Goal: Transaction & Acquisition: Purchase product/service

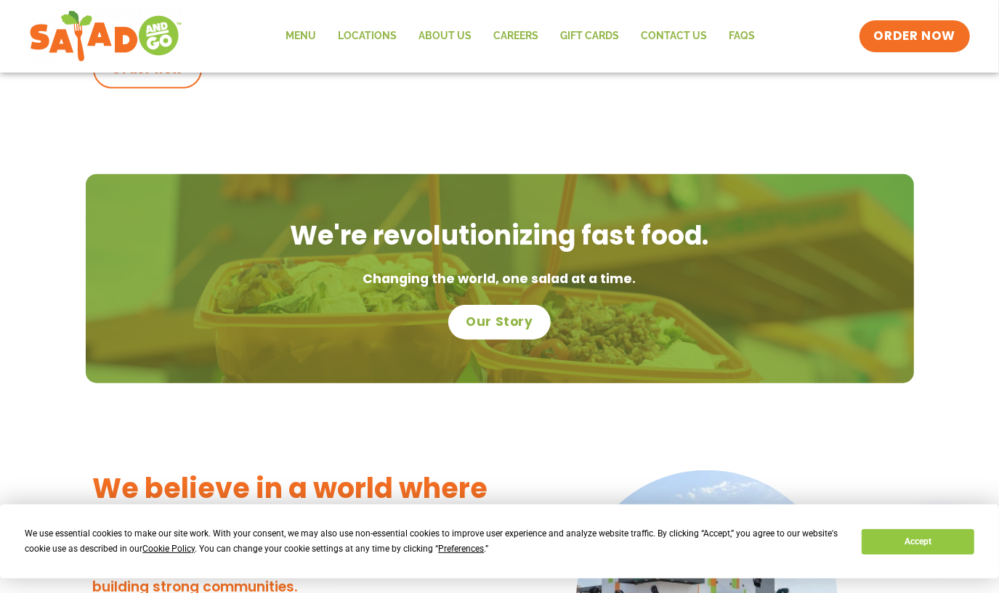
scroll to position [843, 0]
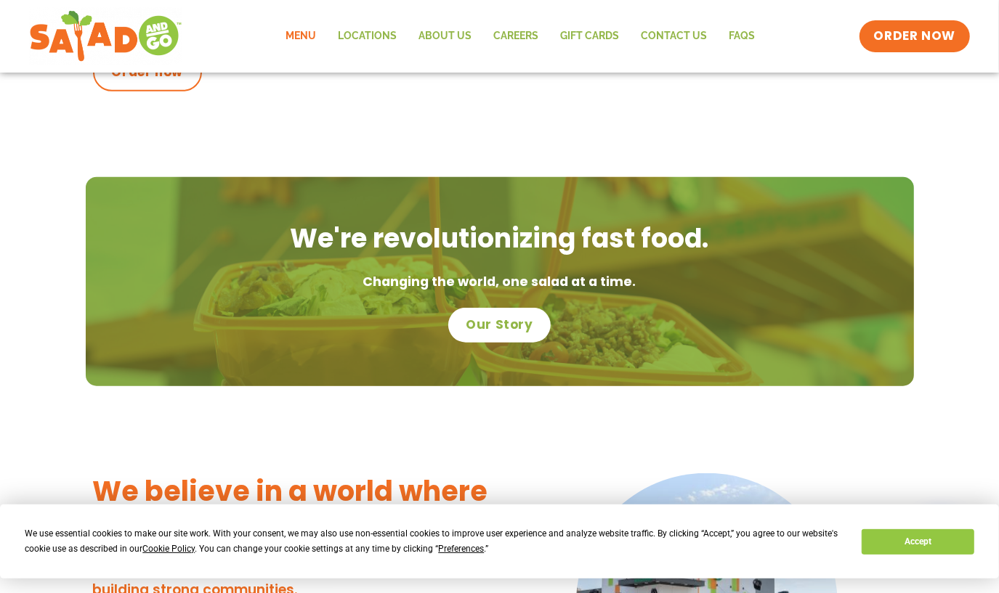
click at [306, 39] on link "Menu" at bounding box center [301, 36] width 52 height 33
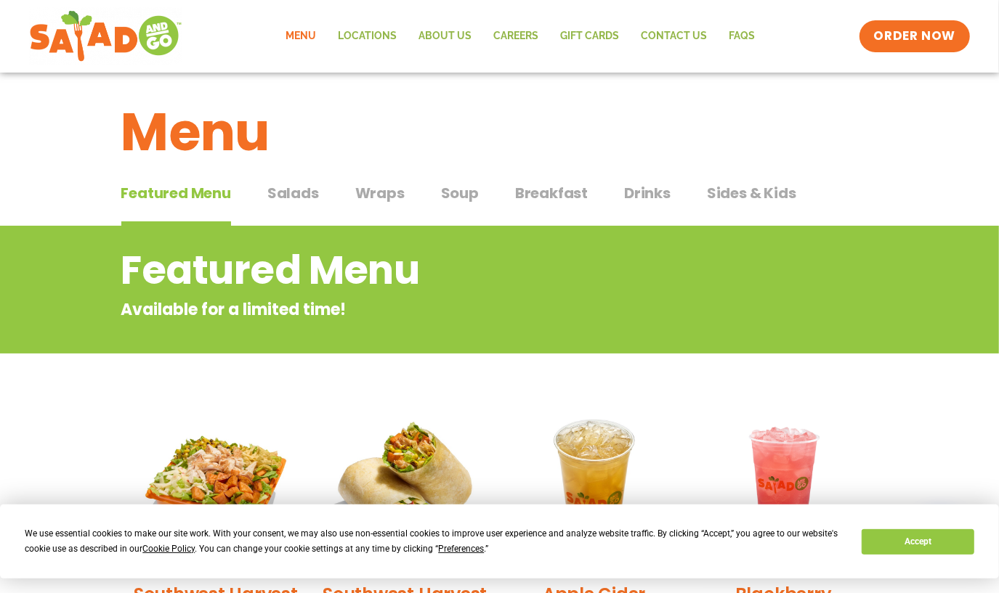
scroll to position [7, 0]
click at [289, 198] on span "Salads" at bounding box center [293, 193] width 52 height 22
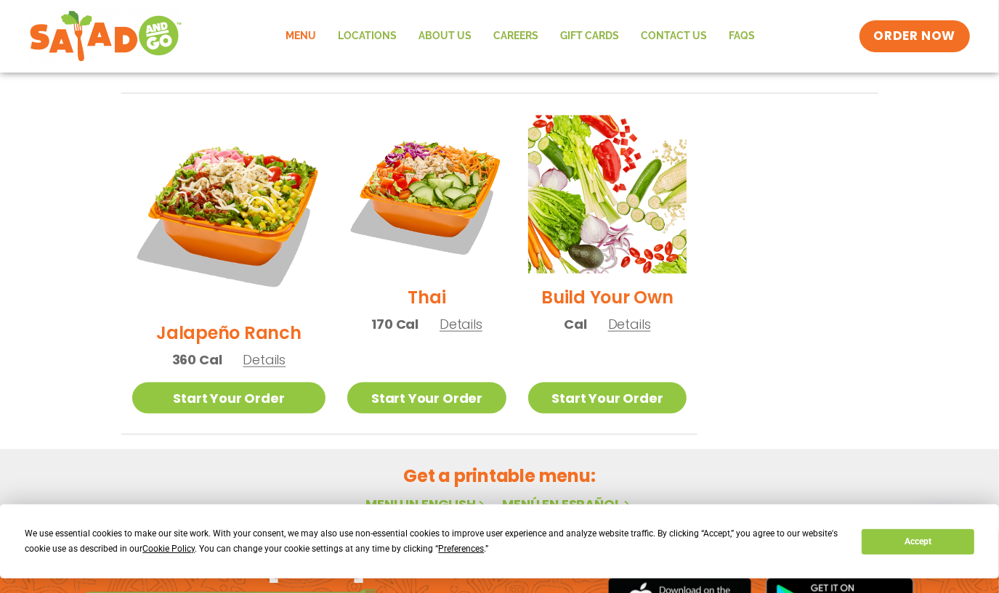
scroll to position [1090, 0]
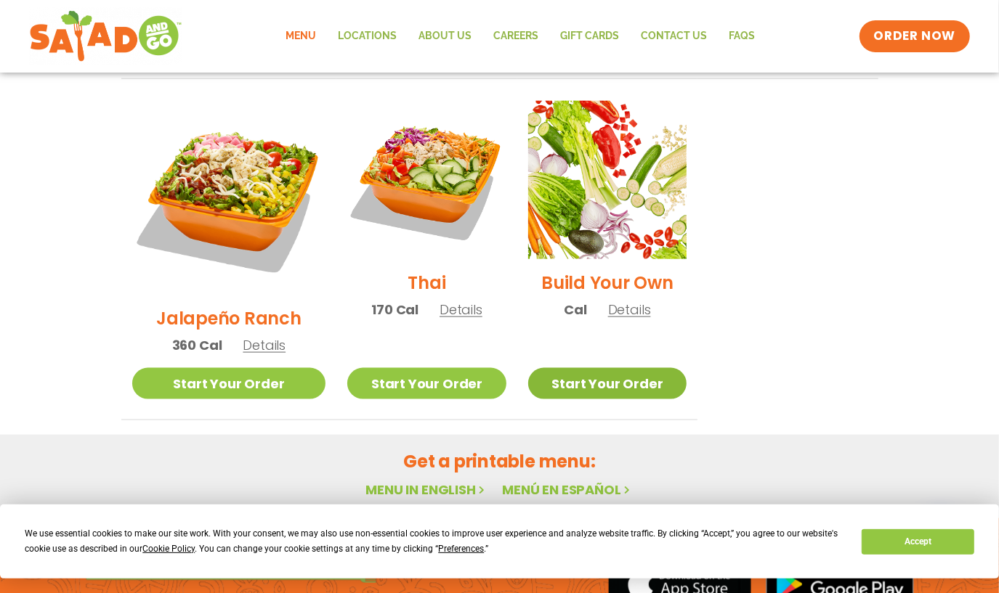
click at [653, 368] on link "Start Your Order" at bounding box center [607, 383] width 158 height 31
